Goal: Task Accomplishment & Management: Use online tool/utility

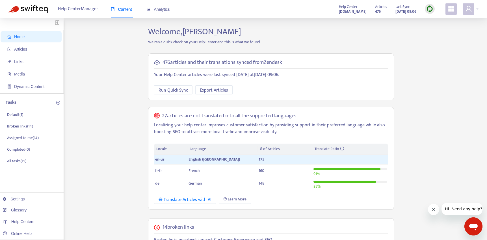
click at [38, 227] on ul "Settings Glossary Help Centers Online Help" at bounding box center [30, 216] width 66 height 47
click at [38, 222] on div "Help Centers" at bounding box center [30, 221] width 64 height 11
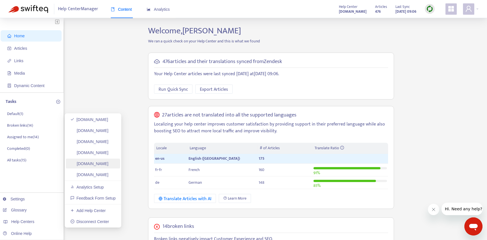
scroll to position [1, 0]
click at [108, 164] on link "[DOMAIN_NAME]" at bounding box center [89, 163] width 38 height 5
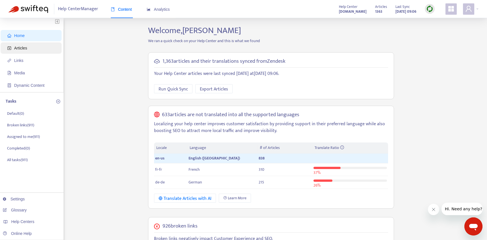
click at [32, 47] on span "Articles" at bounding box center [32, 47] width 50 height 11
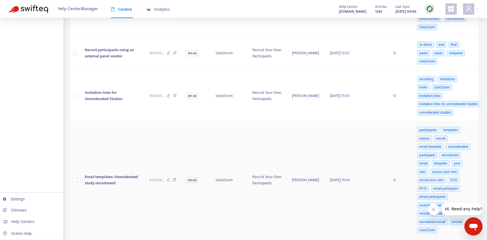
scroll to position [440, 0]
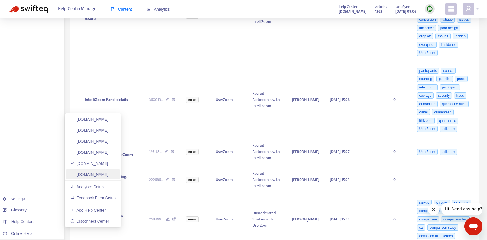
click at [98, 174] on link "[DOMAIN_NAME]" at bounding box center [89, 174] width 38 height 5
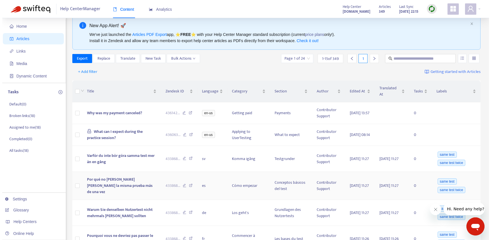
scroll to position [20, 0]
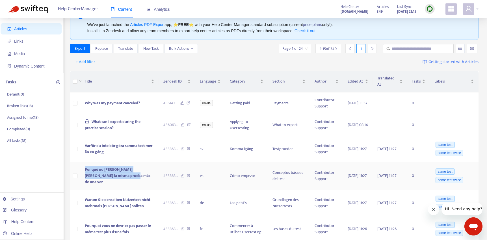
drag, startPoint x: 128, startPoint y: 179, endPoint x: 84, endPoint y: 174, distance: 45.0
click at [84, 174] on td "Por qué no [PERSON_NAME] [PERSON_NAME] la misma prueba más de una vez" at bounding box center [119, 176] width 79 height 28
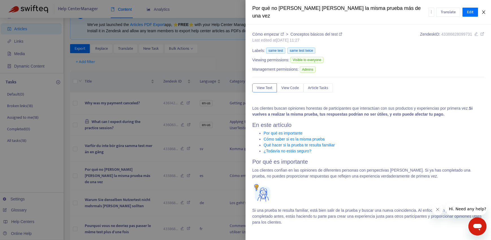
click at [484, 10] on icon "close" at bounding box center [483, 11] width 3 height 3
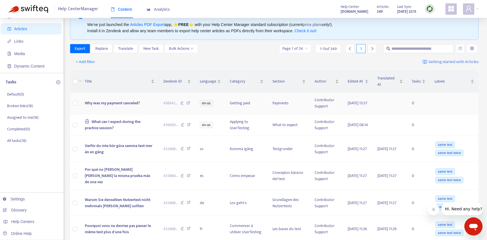
click at [78, 105] on td at bounding box center [75, 103] width 10 height 22
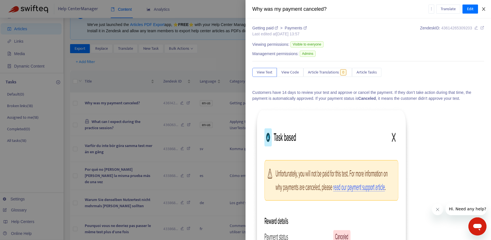
click at [485, 8] on icon "close" at bounding box center [483, 9] width 5 height 5
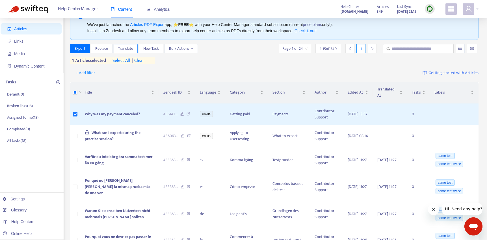
click at [129, 49] on span "Translate" at bounding box center [125, 48] width 15 height 6
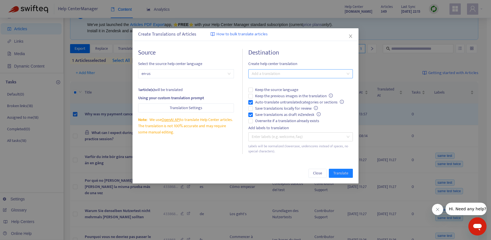
click at [302, 73] on div at bounding box center [298, 73] width 96 height 7
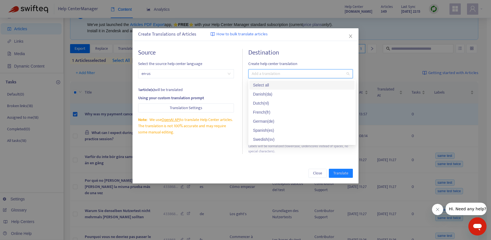
click at [298, 82] on div "Select all" at bounding box center [302, 85] width 98 height 6
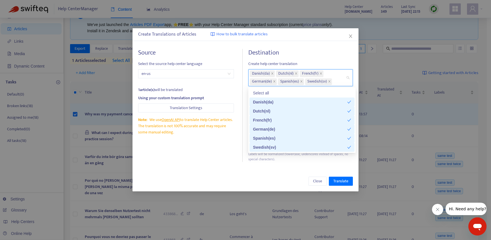
click at [236, 176] on div "Close Translate" at bounding box center [245, 181] width 226 height 20
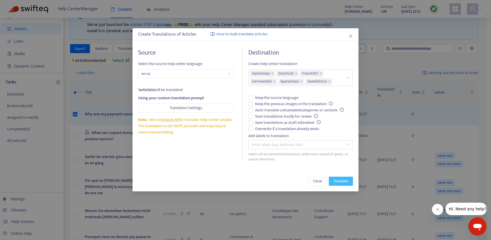
click at [344, 178] on span "Translate" at bounding box center [340, 181] width 15 height 6
